Goal: Transaction & Acquisition: Purchase product/service

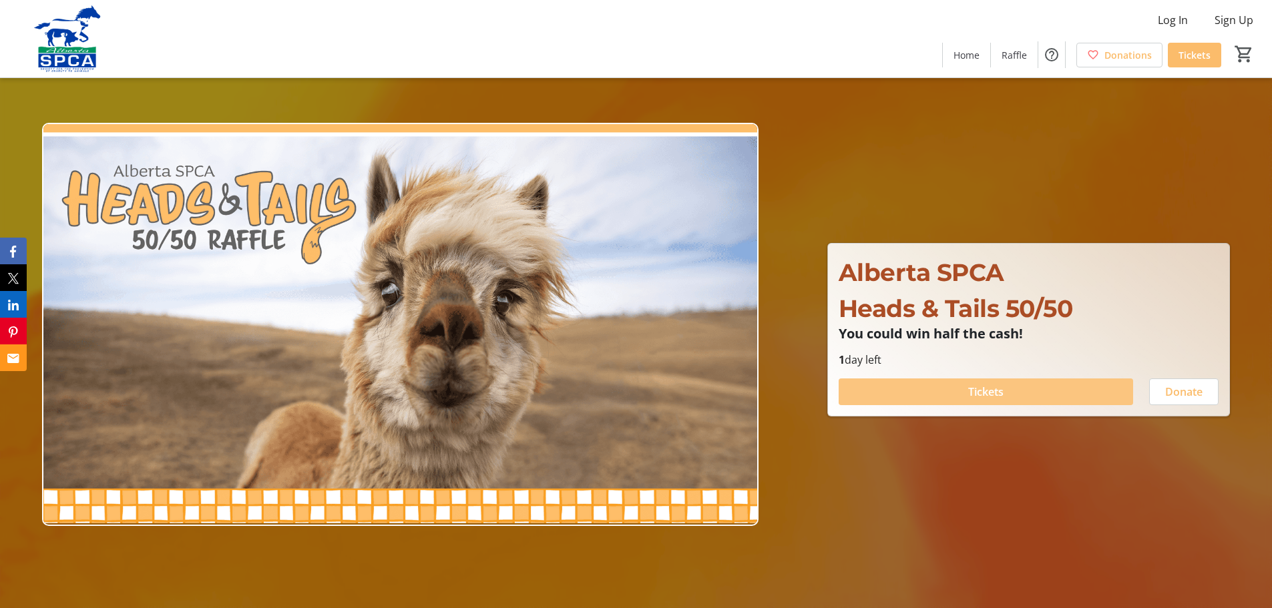
click at [1001, 390] on span "Tickets" at bounding box center [985, 392] width 35 height 16
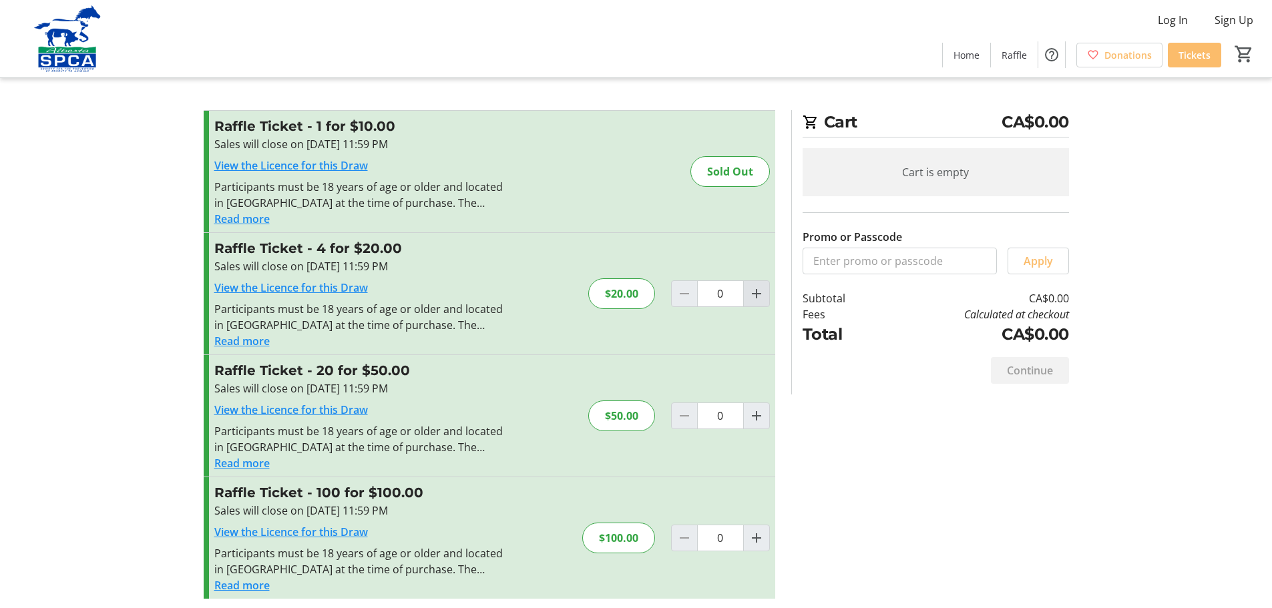
click at [751, 294] on mat-icon "Increment by one" at bounding box center [756, 294] width 16 height 16
type input "1"
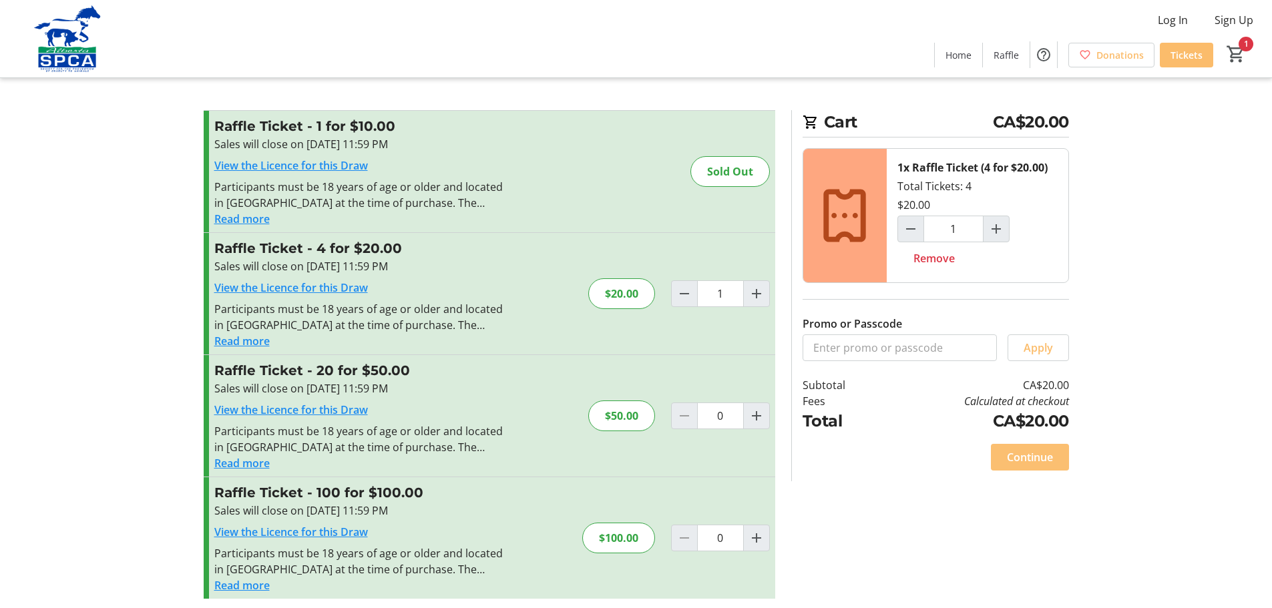
click at [1032, 454] on span "Continue" at bounding box center [1030, 457] width 46 height 16
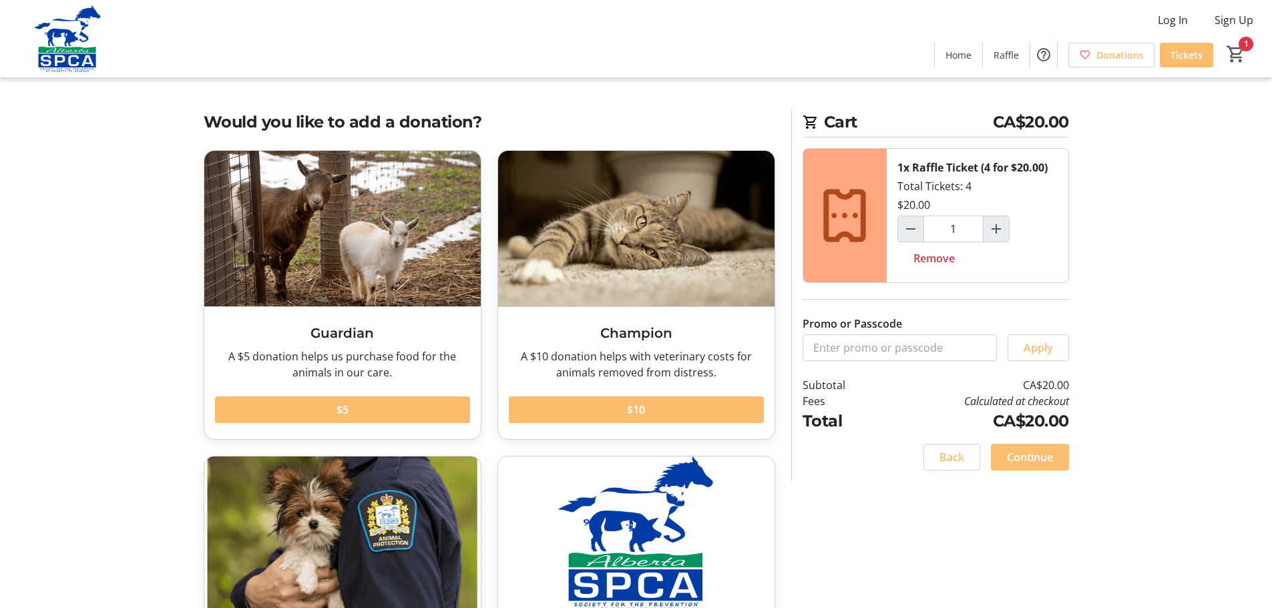
click at [1027, 461] on span "Continue" at bounding box center [1030, 457] width 46 height 16
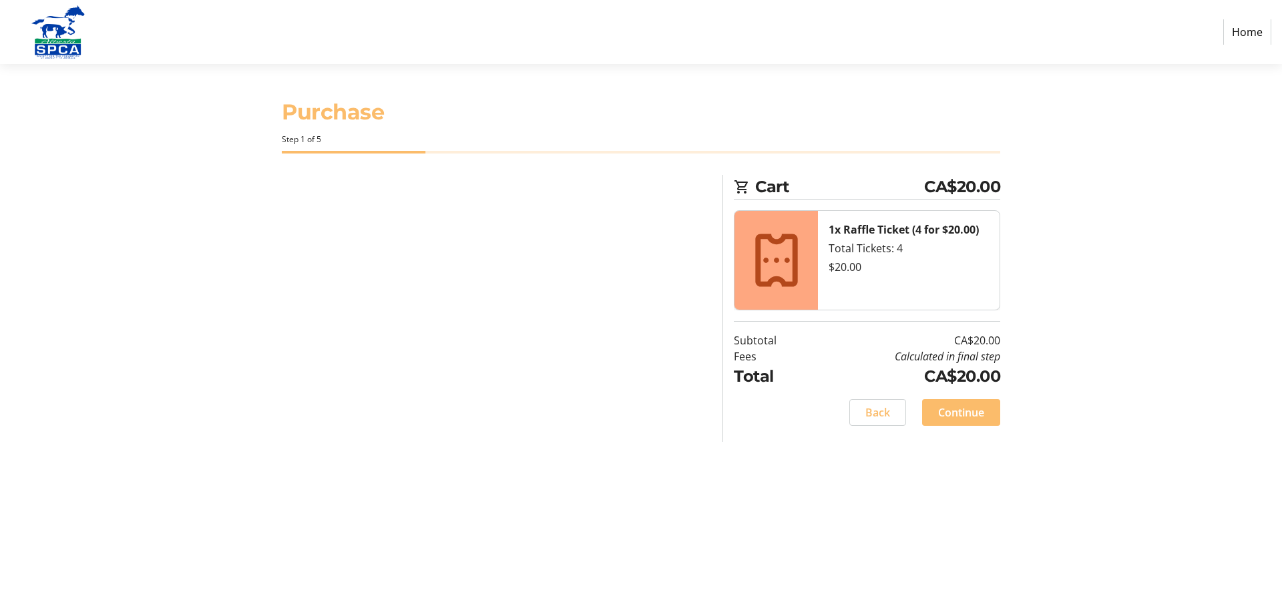
select select "CA"
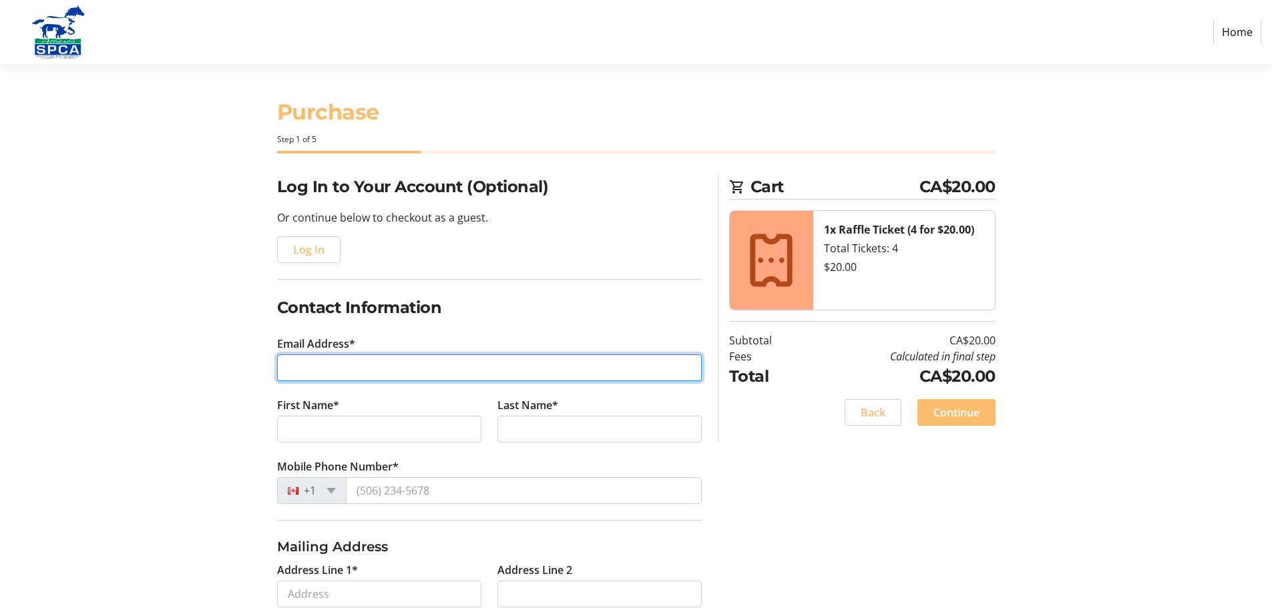
click at [311, 364] on input "Email Address*" at bounding box center [489, 368] width 425 height 27
type input "[EMAIL_ADDRESS][DOMAIN_NAME]"
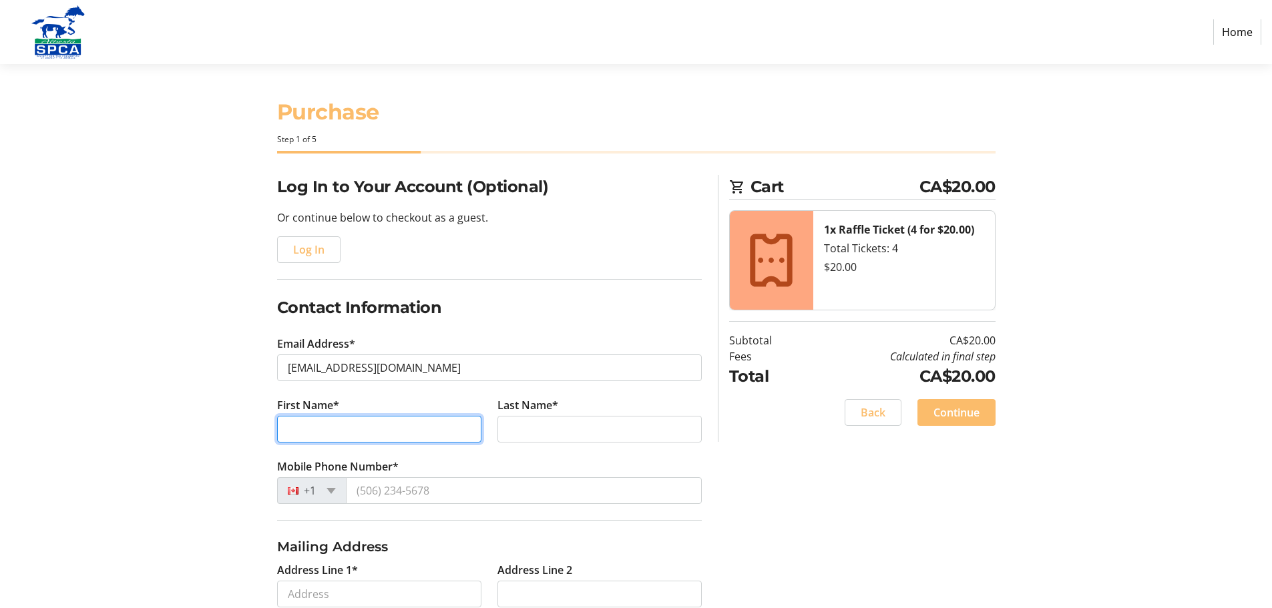
type input "[PERSON_NAME]"
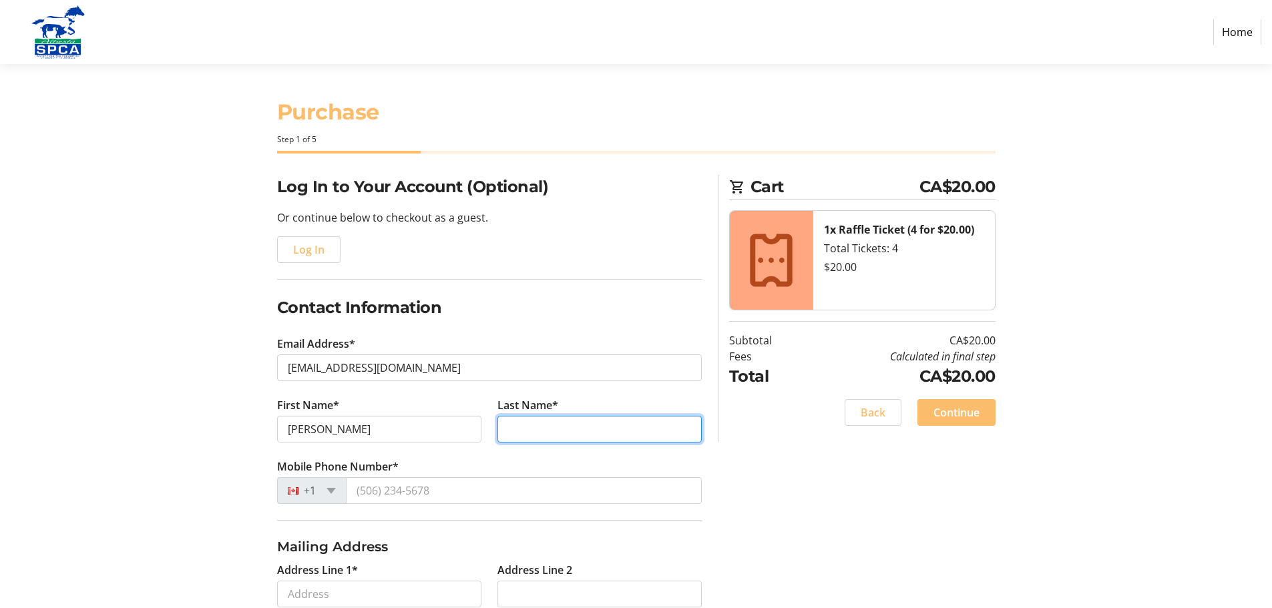
type input "Culligan"
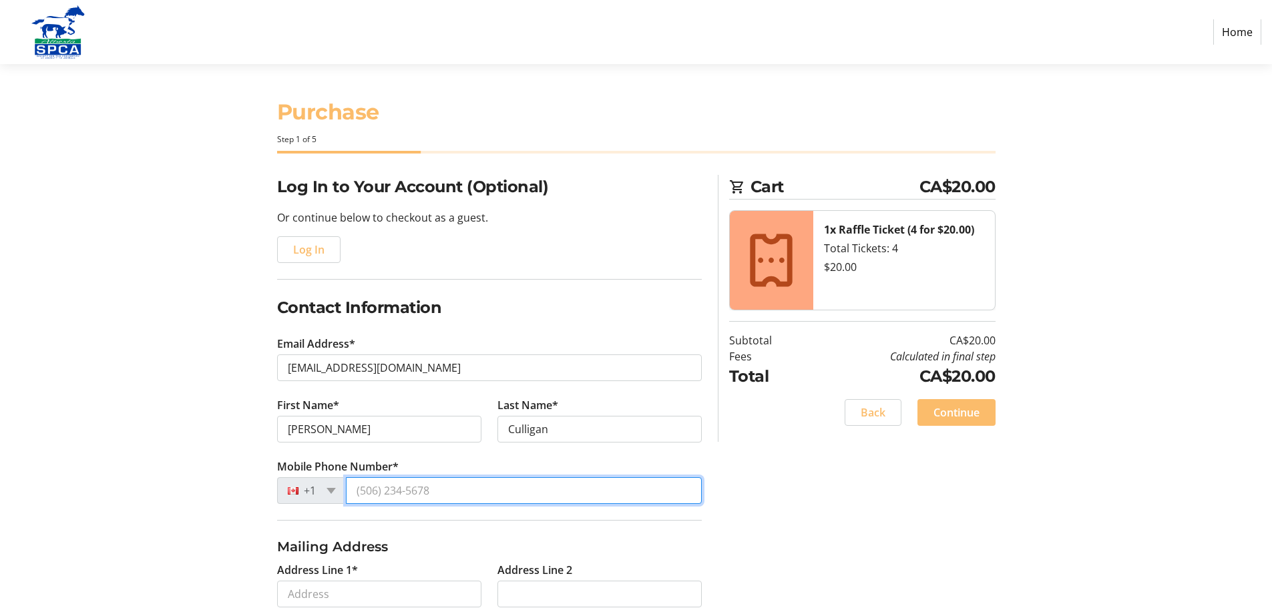
type input "[PHONE_NUMBER]"
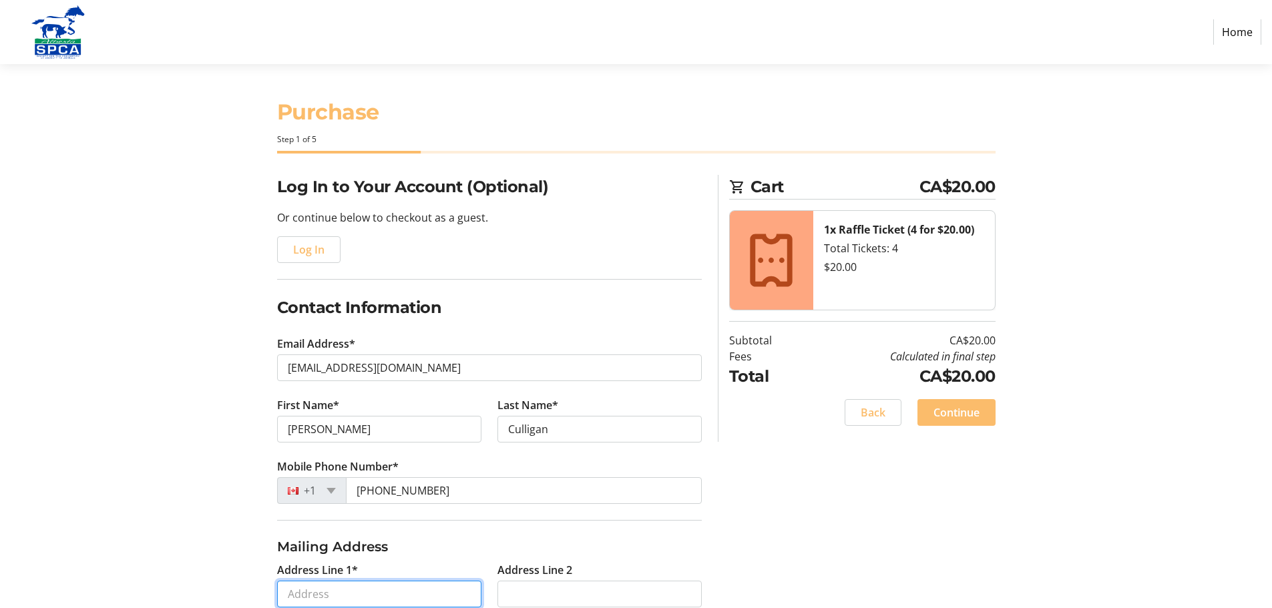
type input "[STREET_ADDRESS]"
type input "[GEOGRAPHIC_DATA]"
select select "AB"
type input "T5A 0V2"
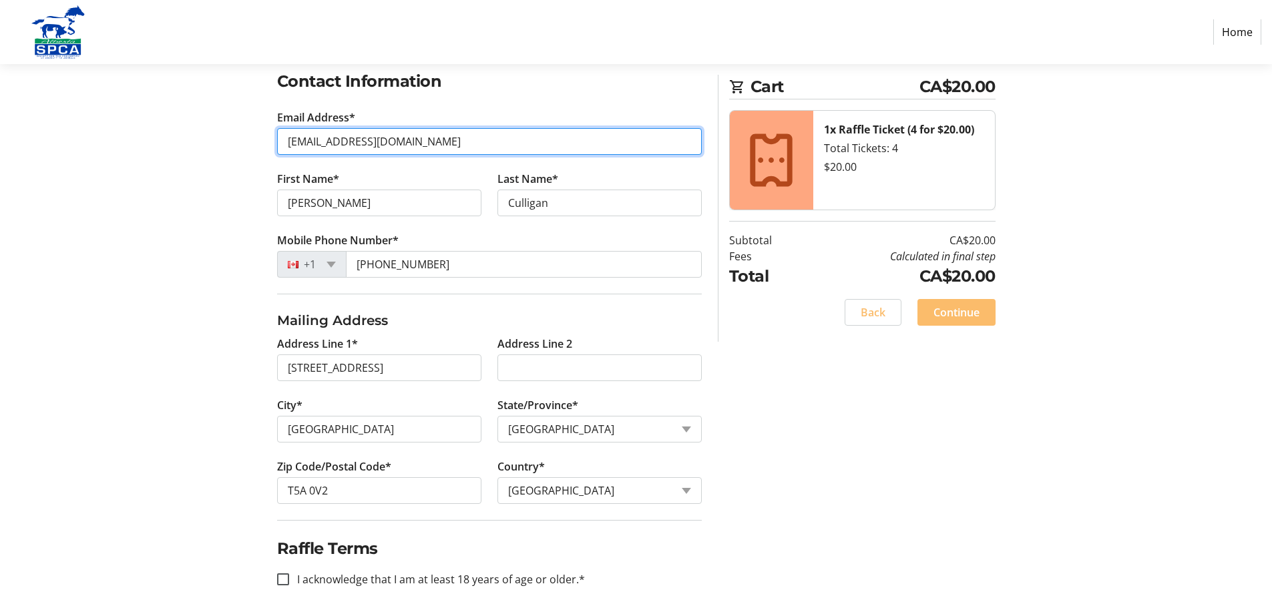
scroll to position [238, 0]
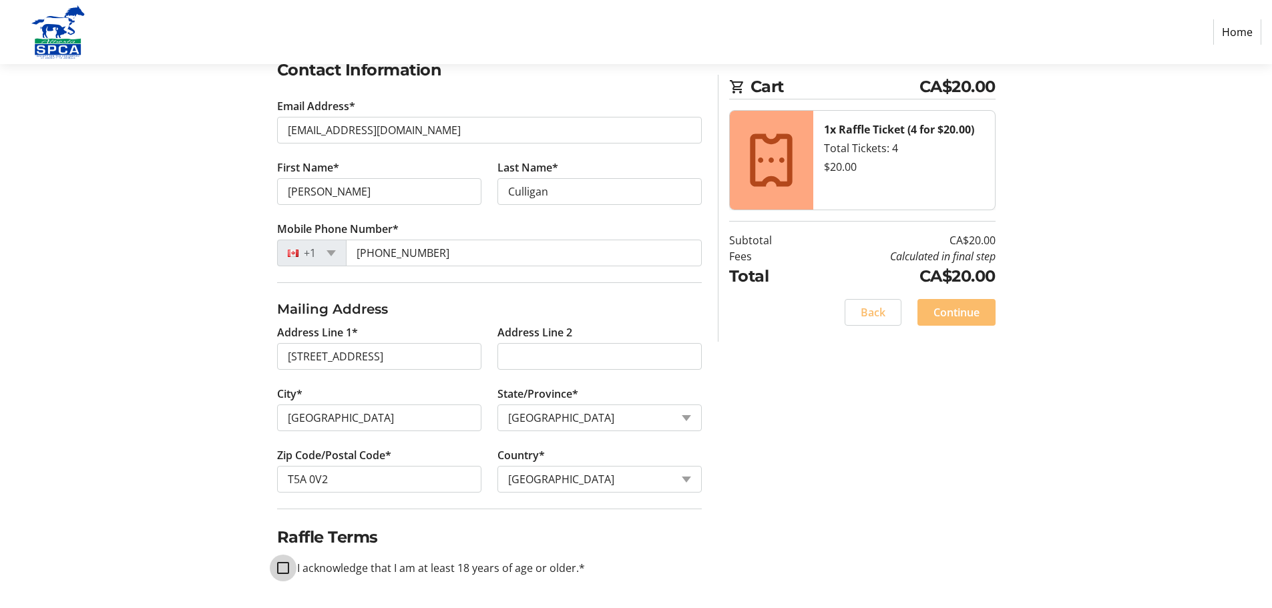
click at [284, 568] on input "I acknowledge that I am at least 18 years of age or older.*" at bounding box center [283, 568] width 12 height 12
checkbox input "true"
click at [957, 310] on span "Continue" at bounding box center [956, 312] width 46 height 16
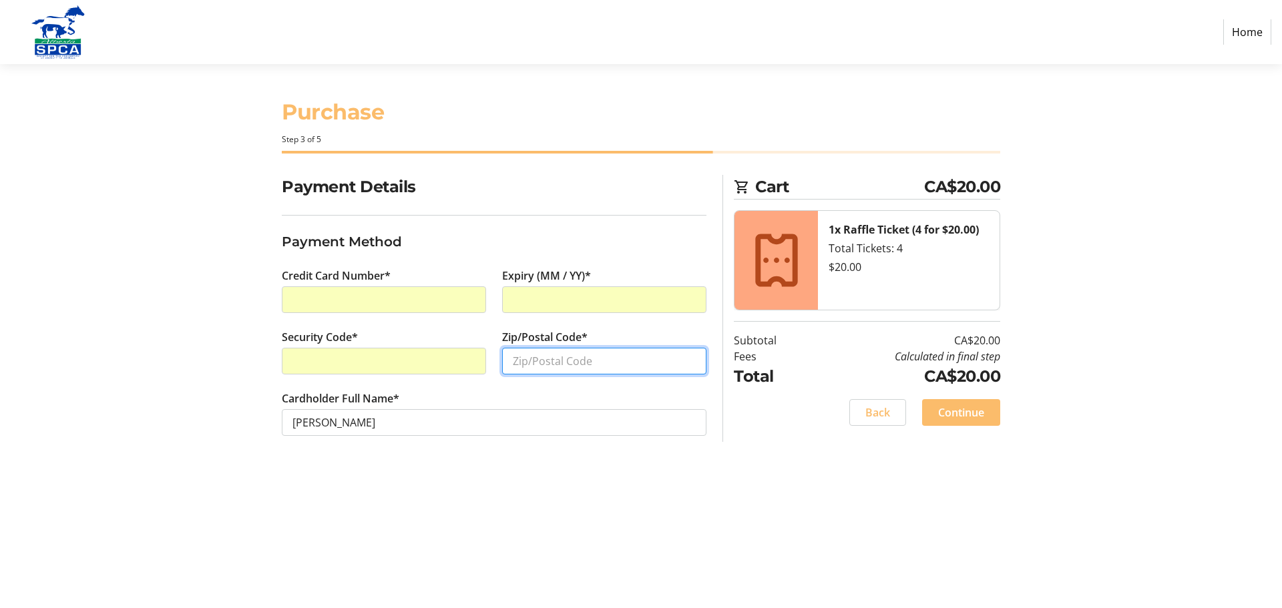
click at [522, 358] on input "Zip/Postal Code*" at bounding box center [604, 361] width 204 height 27
type input "T5A0V2"
click at [963, 412] on span "Continue" at bounding box center [961, 413] width 46 height 16
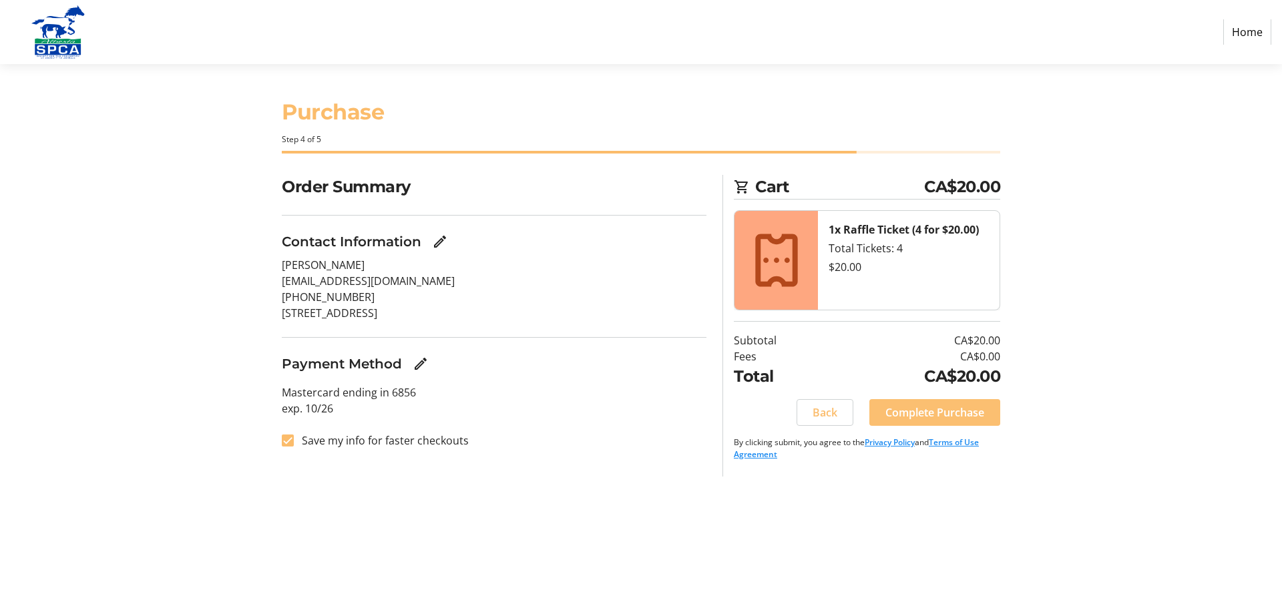
click at [945, 413] on span "Complete Purchase" at bounding box center [934, 413] width 99 height 16
